Goal: Transaction & Acquisition: Purchase product/service

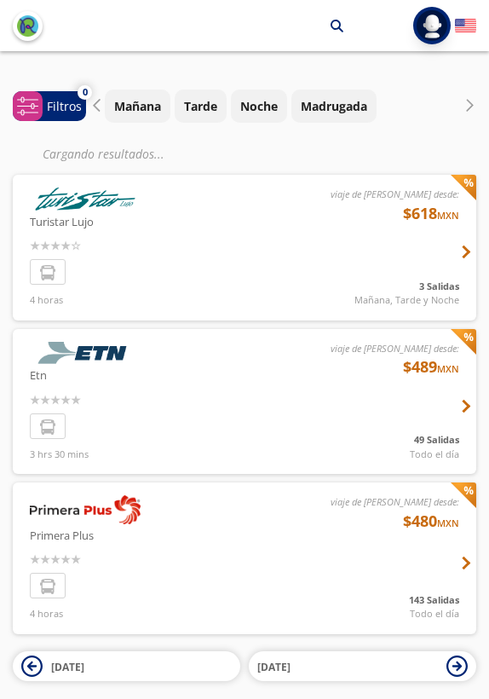
click at [88, 387] on div at bounding box center [245, 402] width 464 height 146
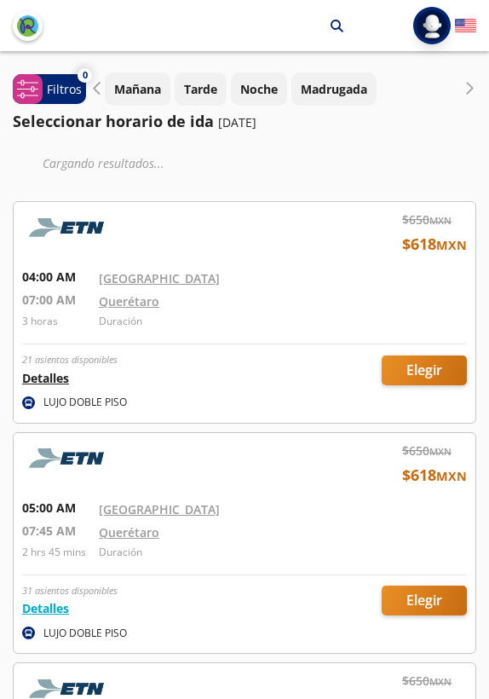
click at [54, 379] on button "Detalles" at bounding box center [45, 378] width 47 height 18
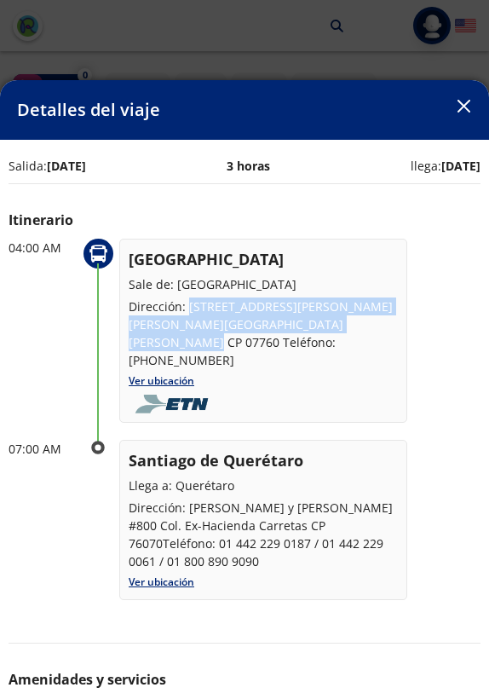
drag, startPoint x: 188, startPoint y: 304, endPoint x: 363, endPoint y: 327, distance: 177.0
click at [363, 327] on p "Dirección: Eje Central Lázaro Cárdenas #4907, Col. Magdalena de Las Salinas CP …" at bounding box center [263, 334] width 269 height 72
copy p "Eje Central Lázaro Cárdenas #4907, Col. Magdalena de Las Salinas CP 07760"
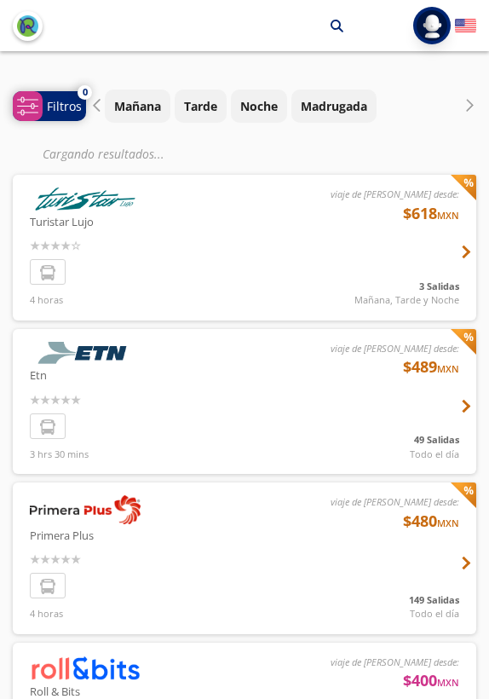
click at [30, 95] on icon "system-uicons:filtering" at bounding box center [27, 105] width 21 height 21
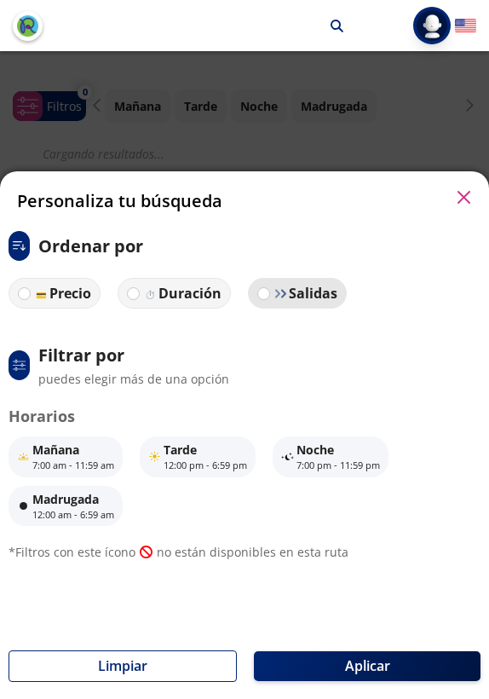
click at [275, 296] on img at bounding box center [281, 293] width 13 height 13
click at [269, 296] on input "Salidas" at bounding box center [263, 293] width 11 height 11
radio input "true"
click at [276, 296] on img at bounding box center [280, 292] width 13 height 13
click at [269, 296] on input "Salidas" at bounding box center [262, 292] width 11 height 11
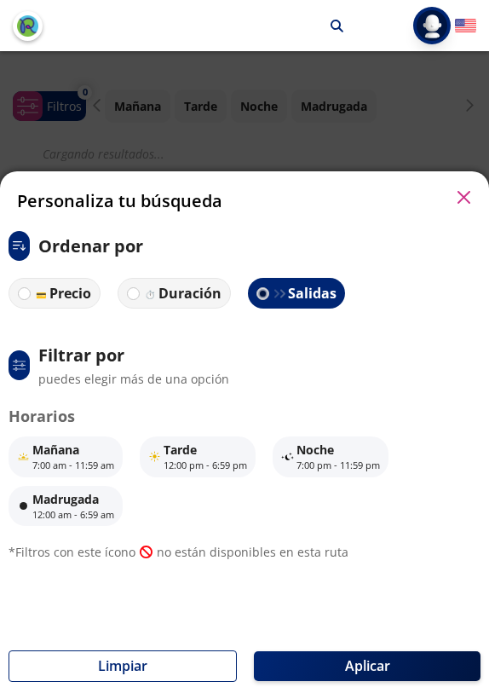
click at [267, 306] on label "Salidas" at bounding box center [296, 293] width 101 height 32
click at [267, 298] on input "Salidas" at bounding box center [262, 292] width 11 height 11
click at [115, 423] on p "Horarios" at bounding box center [245, 416] width 472 height 23
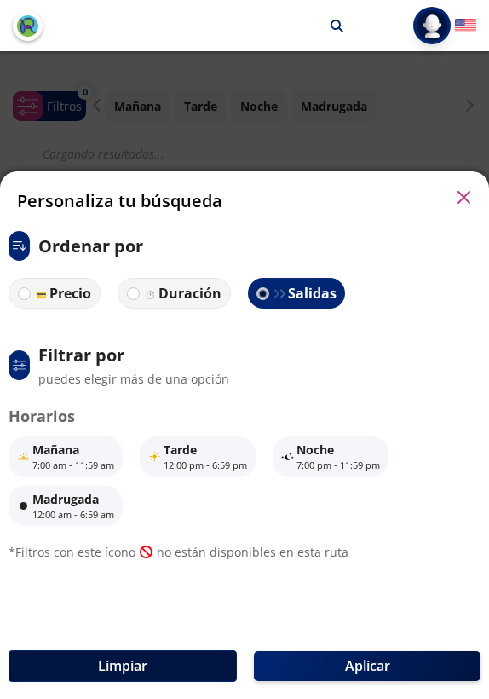
click at [188, 658] on button "Limpiar" at bounding box center [123, 666] width 228 height 32
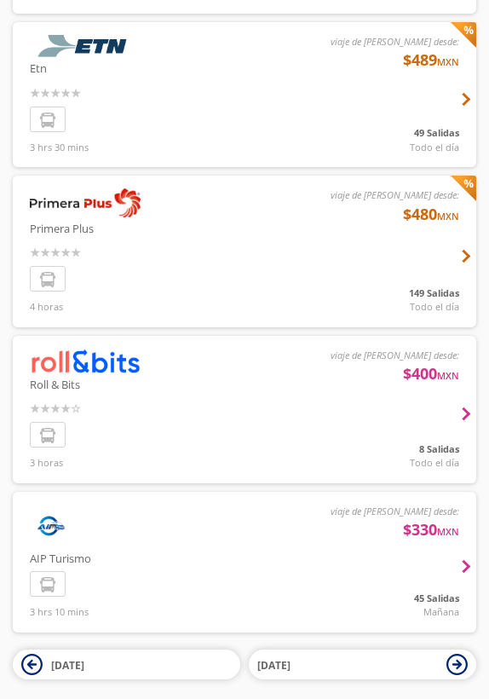
scroll to position [306, 0]
click at [58, 188] on div at bounding box center [245, 252] width 464 height 152
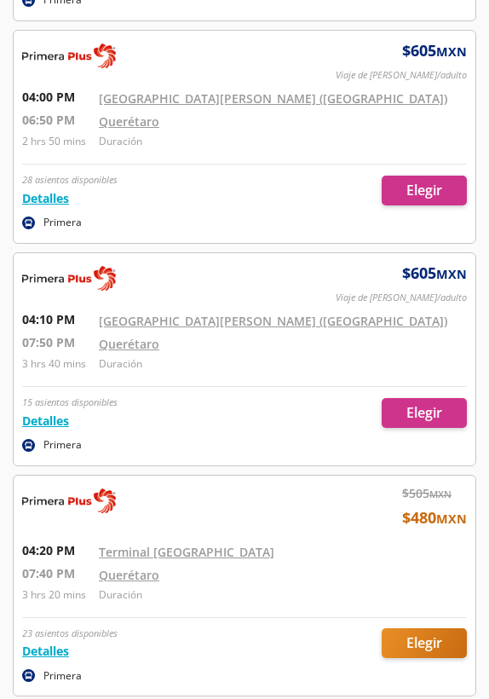
scroll to position [21852, 0]
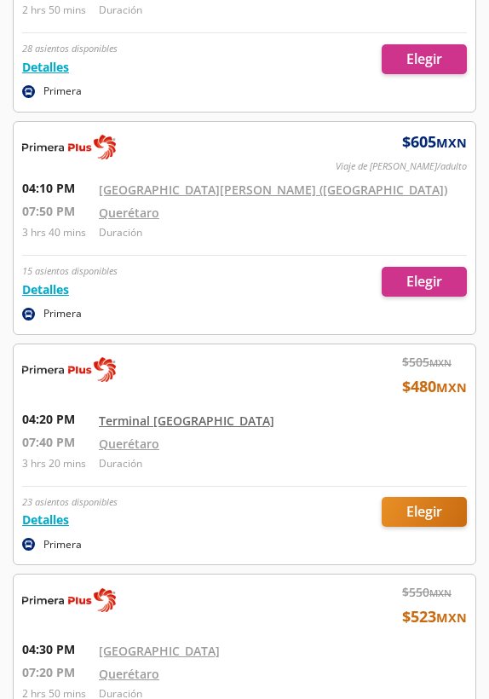
click at [150, 413] on link "Terminal [GEOGRAPHIC_DATA]" at bounding box center [187, 421] width 176 height 16
click at [403, 454] on div at bounding box center [245, 454] width 462 height 221
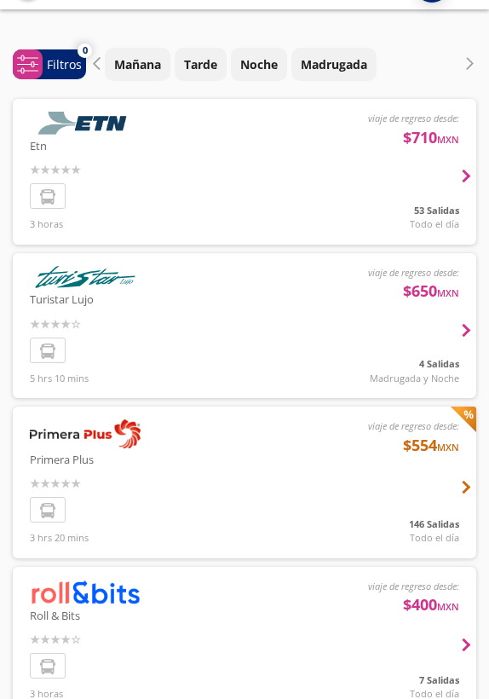
scroll to position [61, 0]
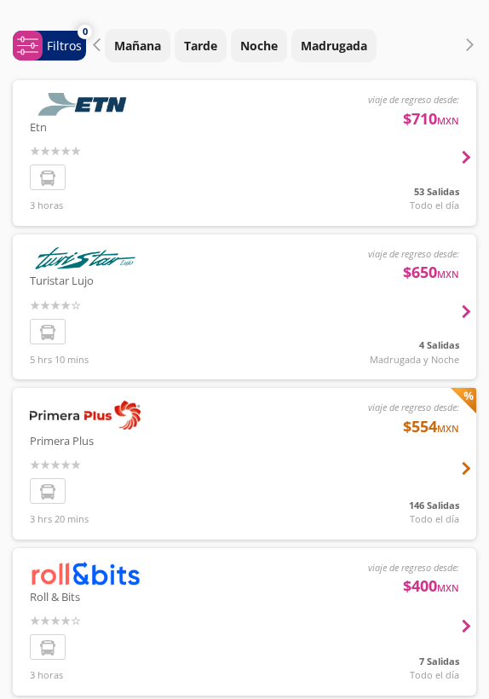
click at [90, 403] on div at bounding box center [245, 464] width 464 height 152
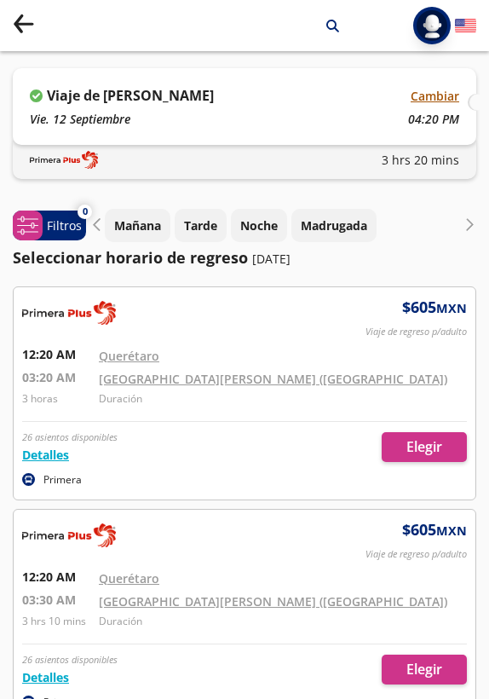
click at [428, 101] on button "Cambiar" at bounding box center [435, 96] width 49 height 18
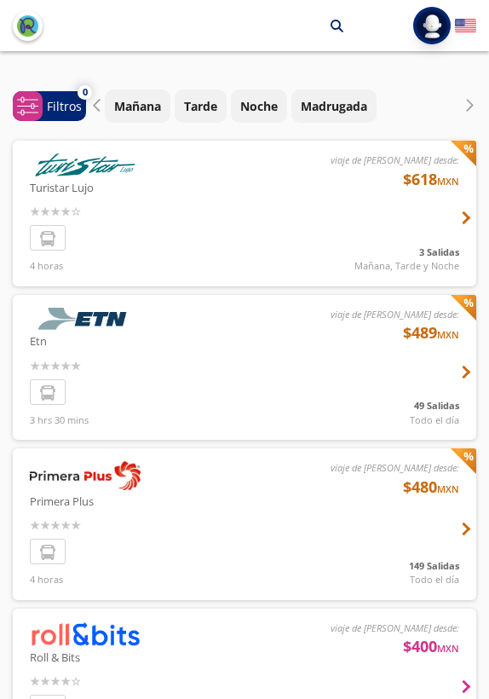
click at [25, 27] on img "back" at bounding box center [27, 25] width 21 height 21
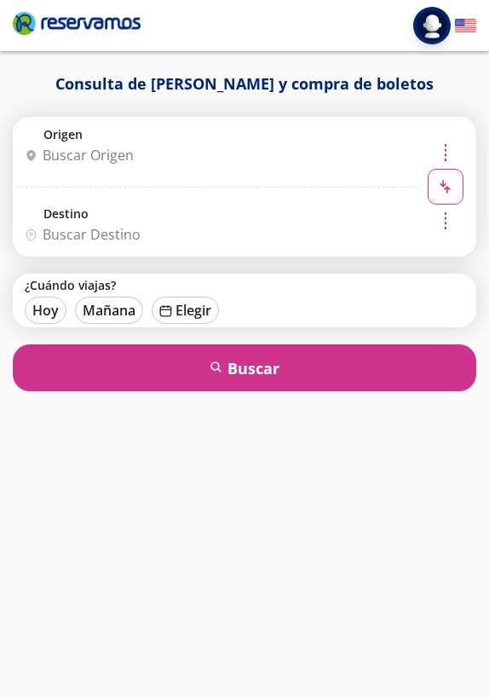
click at [136, 161] on input "Origen" at bounding box center [216, 155] width 396 height 43
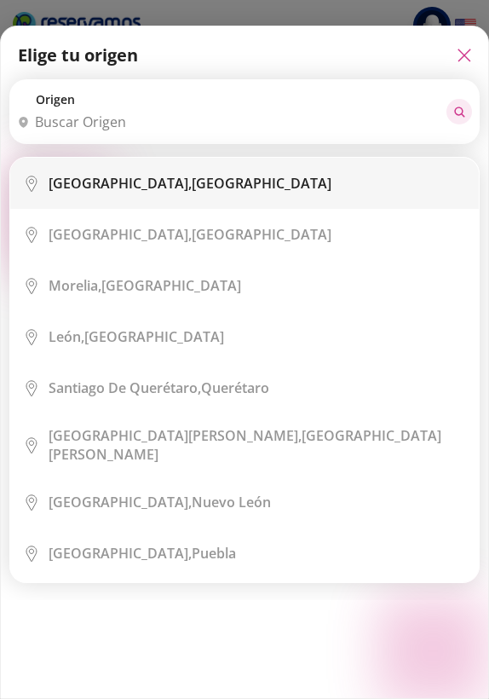
click at [174, 202] on li "City Icon [GEOGRAPHIC_DATA], [GEOGRAPHIC_DATA]" at bounding box center [244, 183] width 469 height 51
type input "[GEOGRAPHIC_DATA], [GEOGRAPHIC_DATA]"
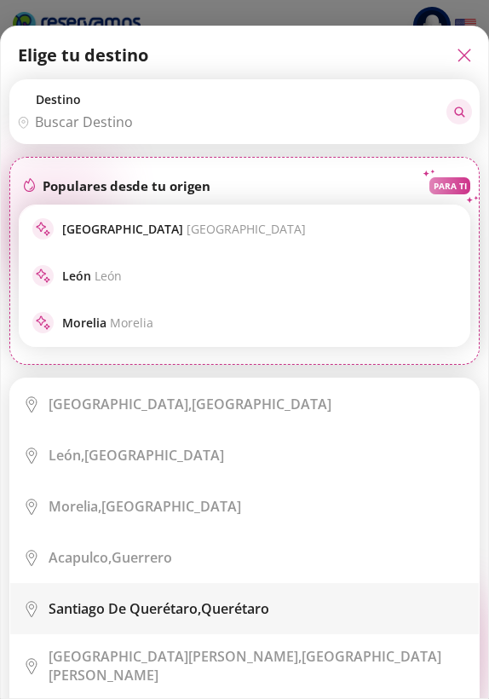
click at [141, 610] on b "Santiago de Querétaro," at bounding box center [125, 608] width 153 height 19
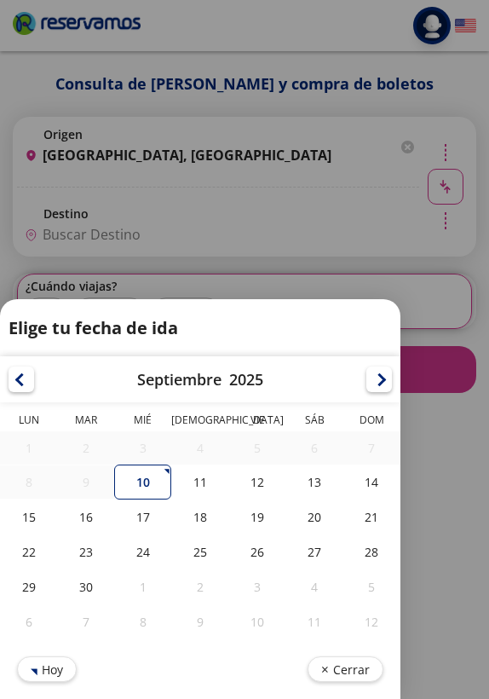
type input "Santiago de Querétaro, [GEOGRAPHIC_DATA]"
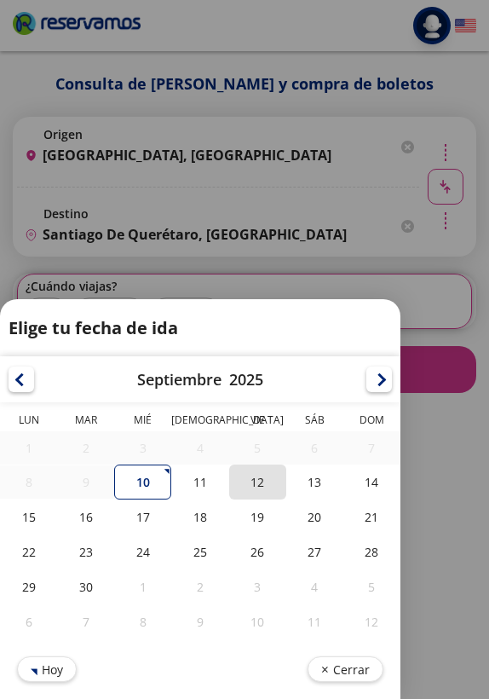
click at [254, 488] on div "12" at bounding box center [257, 482] width 57 height 35
type input "[DATE]"
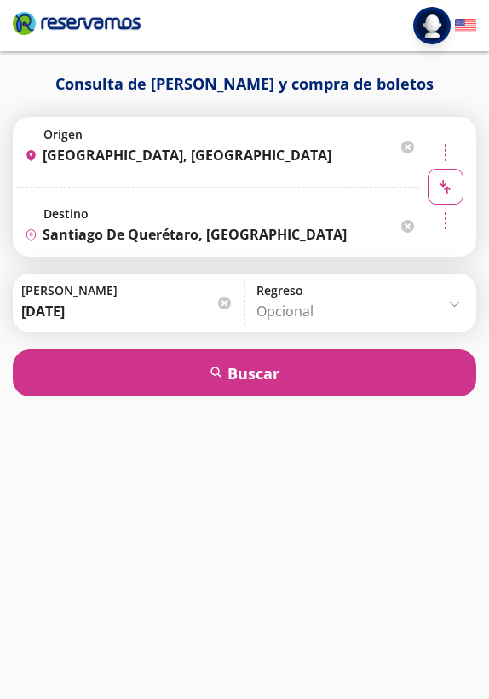
click at [274, 314] on body "Iniciar sesión Iniciar sesión ¡Bienvenido a la nueva experiencia de compra de R…" at bounding box center [244, 349] width 489 height 699
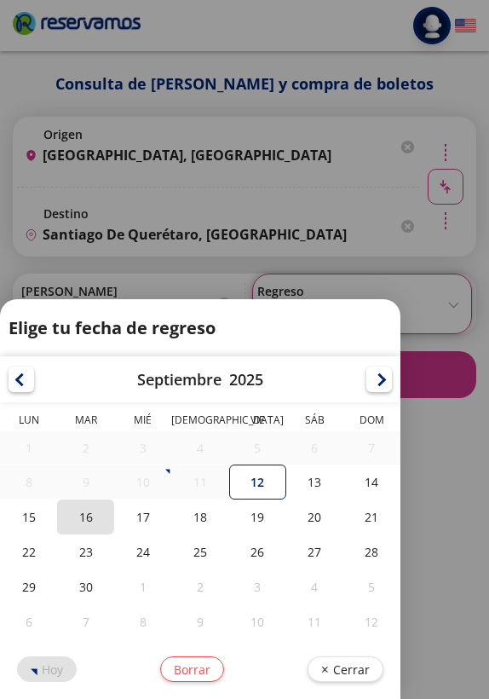
click at [101, 520] on div "16" at bounding box center [85, 517] width 57 height 35
type input "[DATE]"
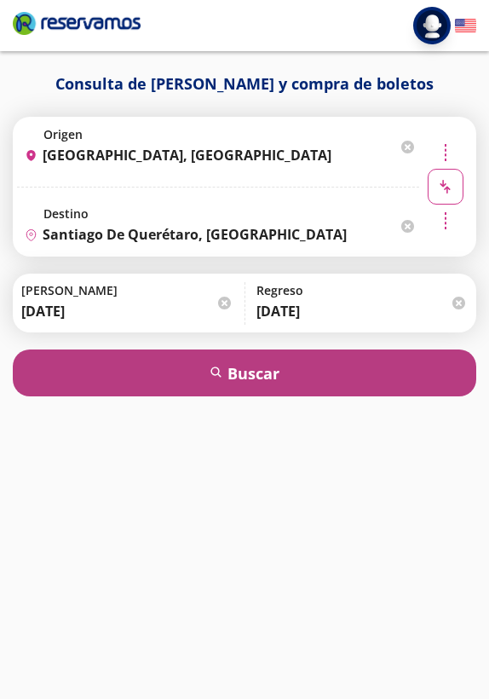
click at [136, 384] on button "search [GEOGRAPHIC_DATA]" at bounding box center [245, 373] width 464 height 47
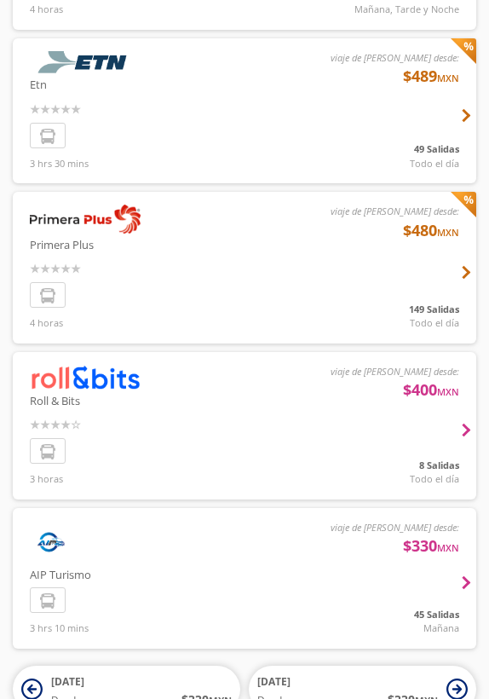
scroll to position [233, 0]
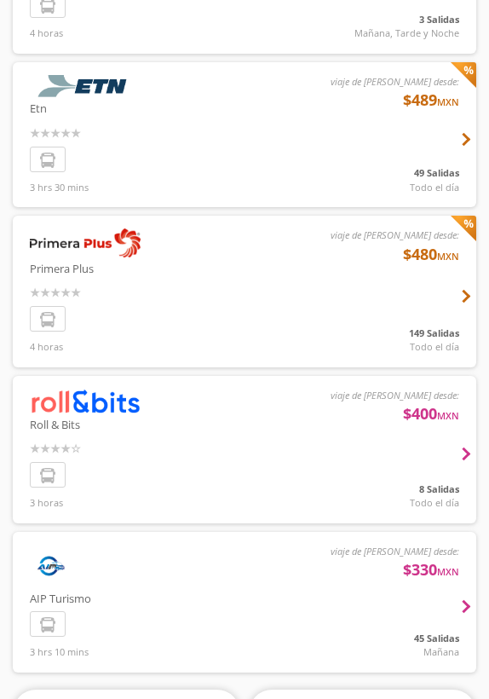
click at [83, 223] on div at bounding box center [245, 292] width 464 height 152
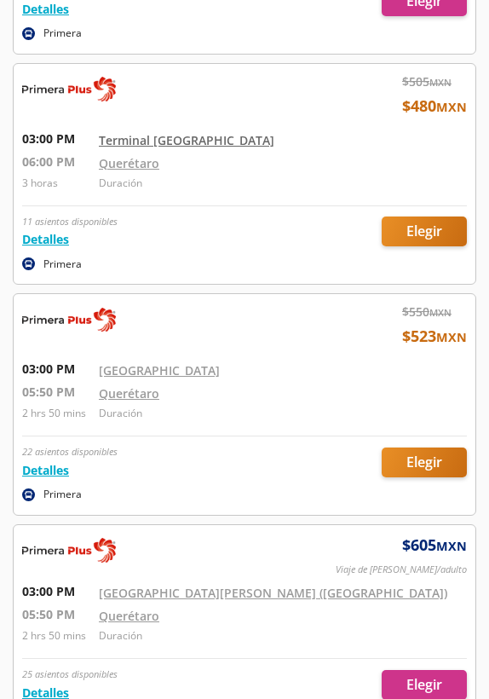
scroll to position [18943, 0]
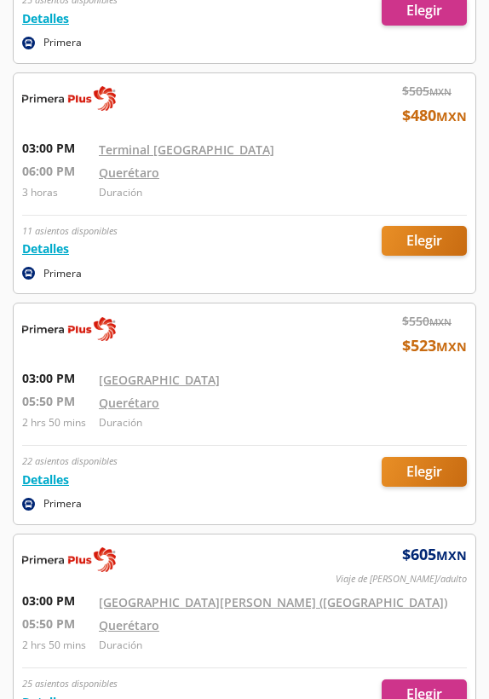
click at [402, 191] on div at bounding box center [245, 183] width 462 height 221
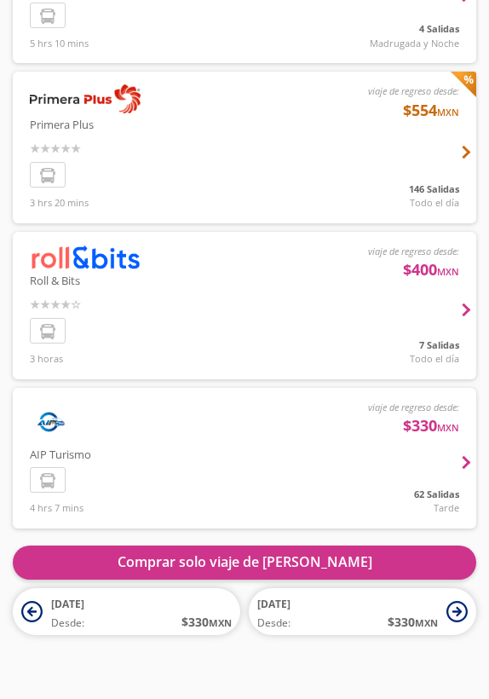
click at [66, 79] on div at bounding box center [245, 148] width 464 height 152
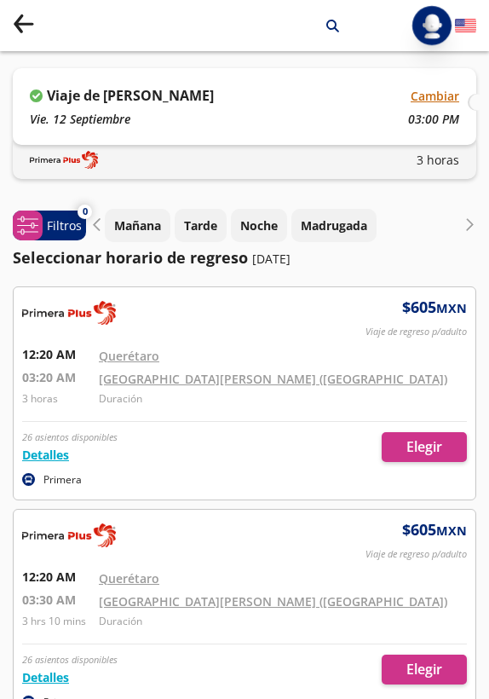
click at [431, 22] on img "Abrir menú de usuario" at bounding box center [431, 25] width 25 height 29
click at [392, 113] on div "[DATE] 03:00 PM" at bounding box center [245, 119] width 430 height 18
click at [206, 120] on div "[DATE] 03:00 PM" at bounding box center [245, 119] width 430 height 18
click at [185, 95] on p "Viaje de [PERSON_NAME]" at bounding box center [130, 95] width 167 height 20
click at [409, 167] on div "[GEOGRAPHIC_DATA] - [GEOGRAPHIC_DATA] 3 horas" at bounding box center [245, 160] width 464 height 38
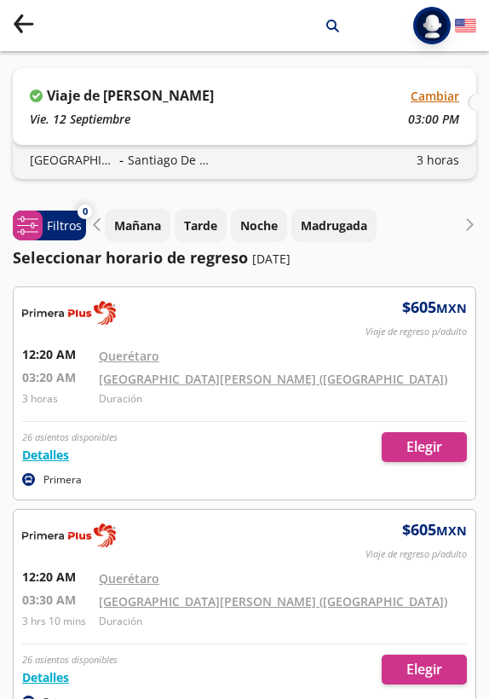
click at [474, 221] on icon at bounding box center [470, 224] width 13 height 13
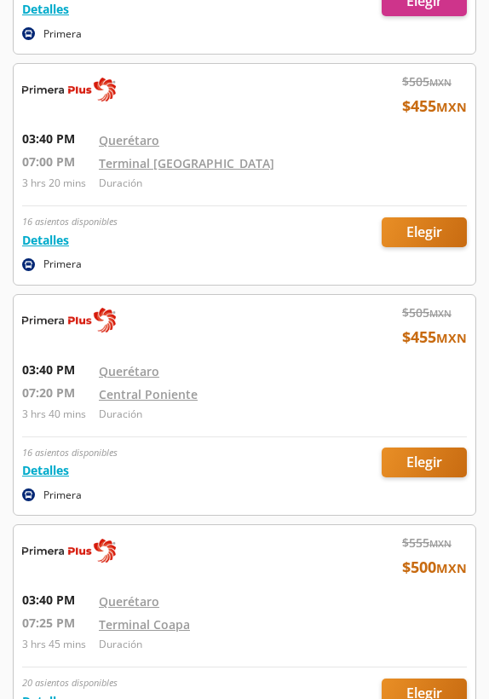
scroll to position [23702, 0]
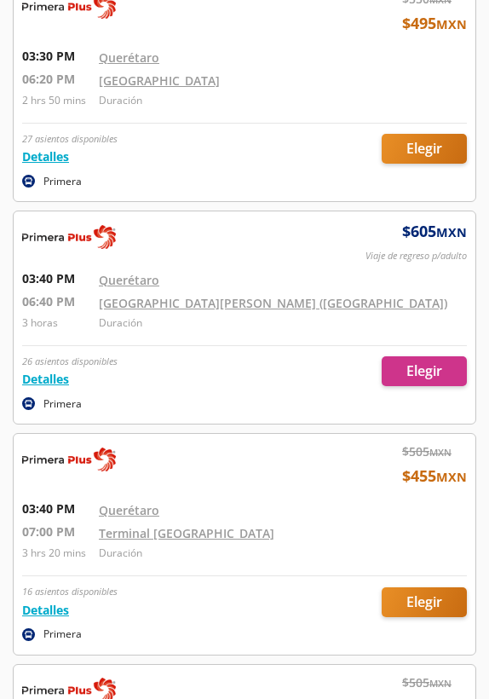
click at [428, 535] on div at bounding box center [245, 544] width 462 height 221
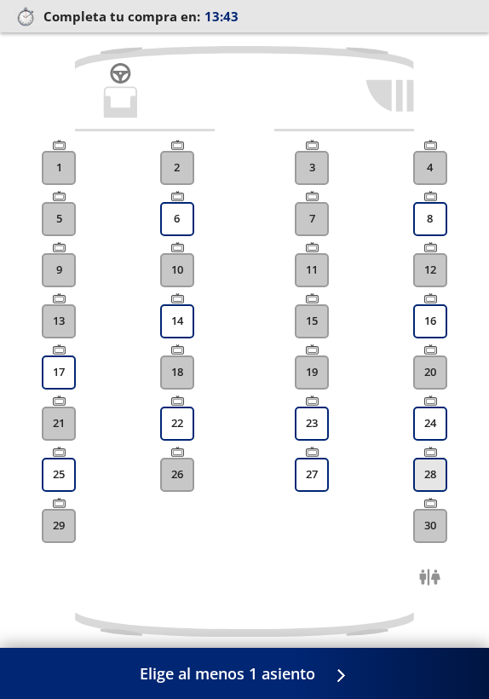
scroll to position [294, 0]
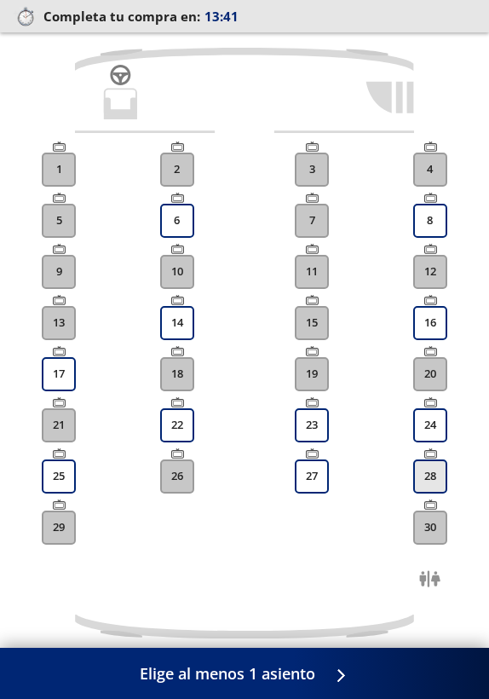
click at [428, 483] on button "28" at bounding box center [430, 477] width 34 height 34
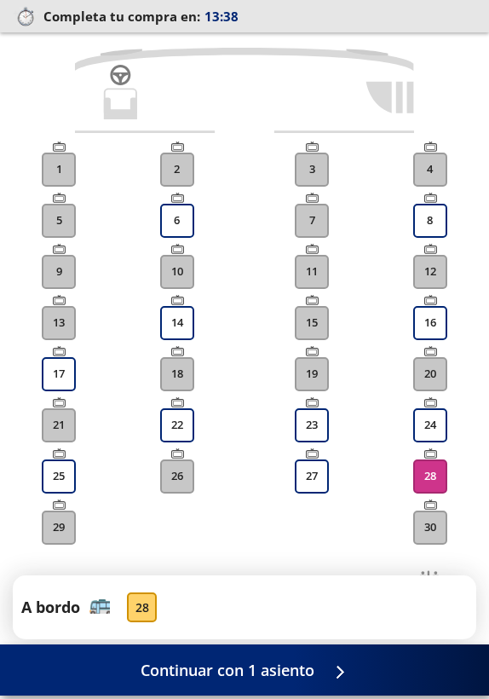
click at [292, 674] on span "Continuar con 1 asiento" at bounding box center [228, 670] width 174 height 23
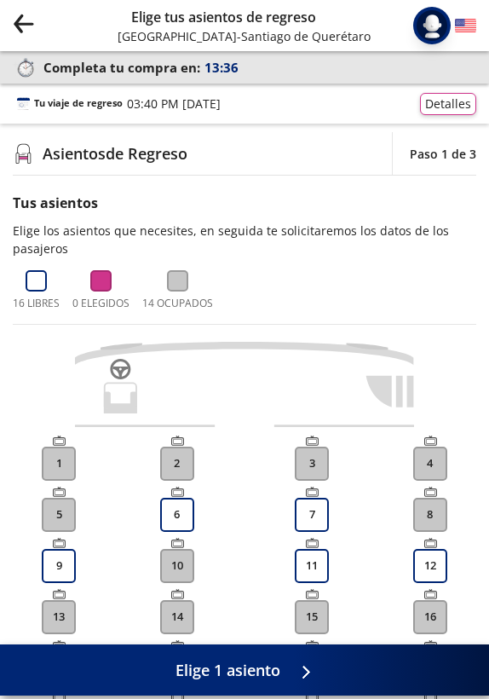
click at [299, 673] on icon at bounding box center [305, 672] width 13 height 13
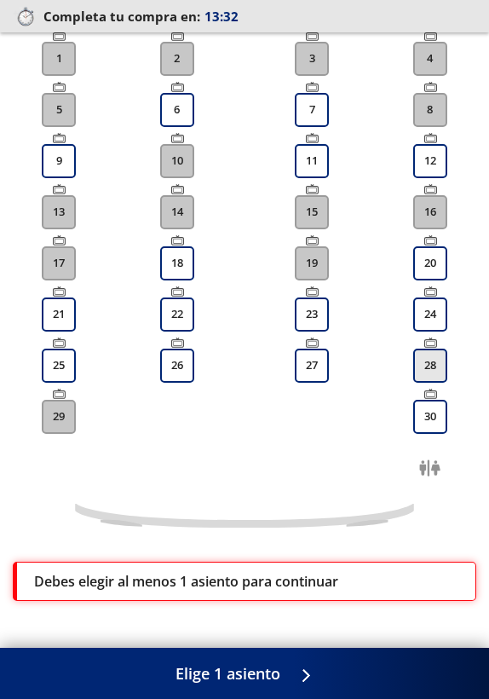
click at [424, 355] on button "28" at bounding box center [430, 366] width 34 height 34
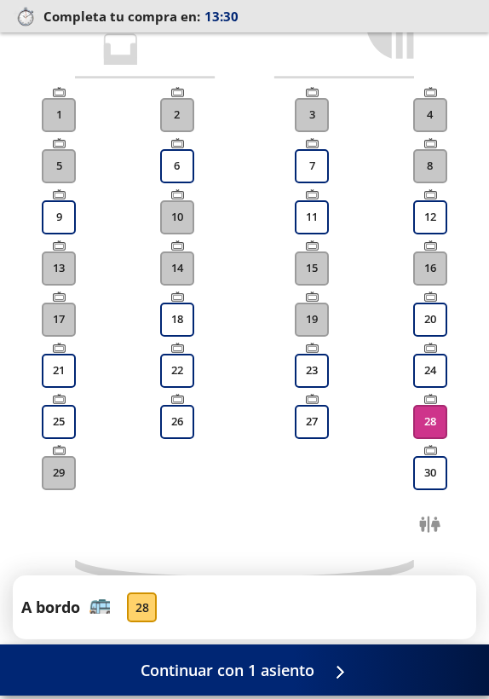
click at [284, 675] on span "Continuar con 1 asiento" at bounding box center [228, 670] width 174 height 23
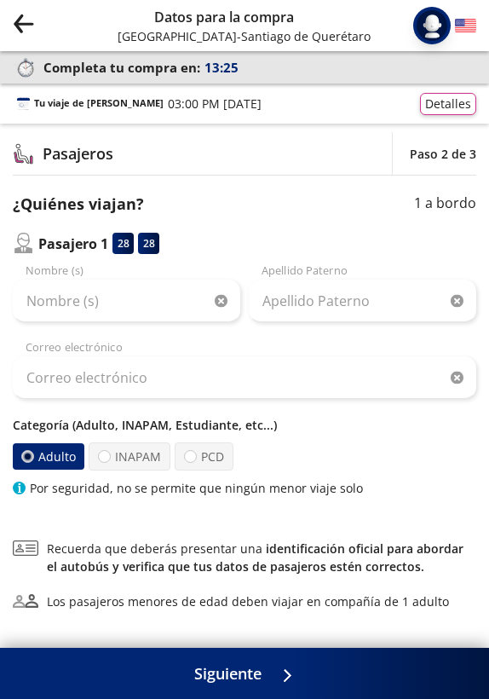
click at [27, 16] on icon "Group 9 Created with Sketch." at bounding box center [23, 23] width 21 height 21
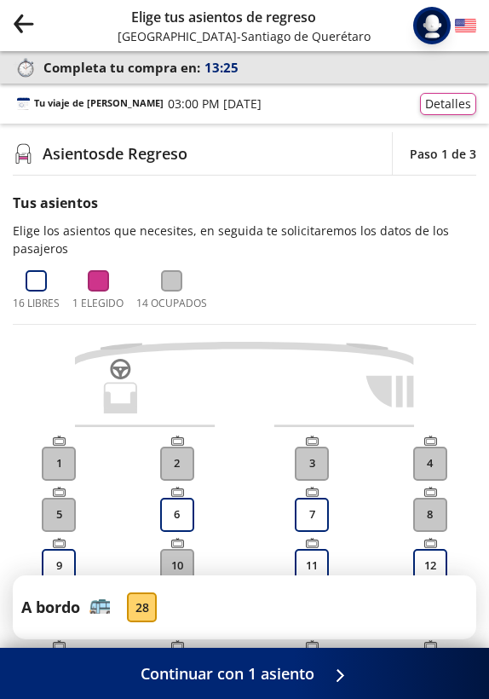
click at [27, 16] on icon "Group 9 Created with Sketch." at bounding box center [23, 23] width 21 height 21
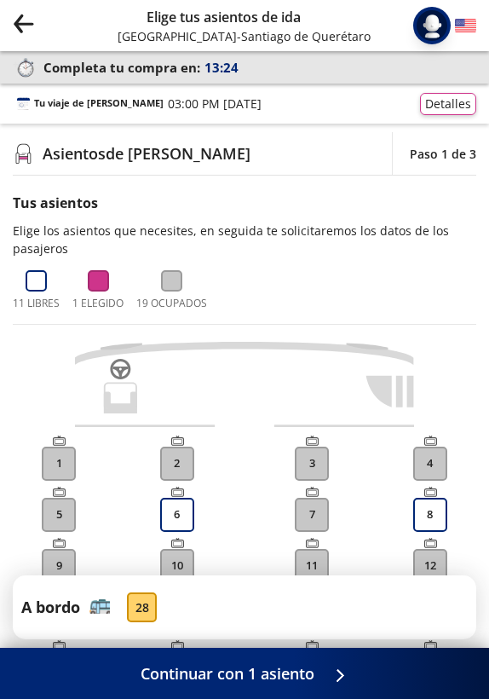
click at [27, 16] on icon "Group 9 Created with Sketch." at bounding box center [23, 23] width 21 height 21
